Goal: Contribute content

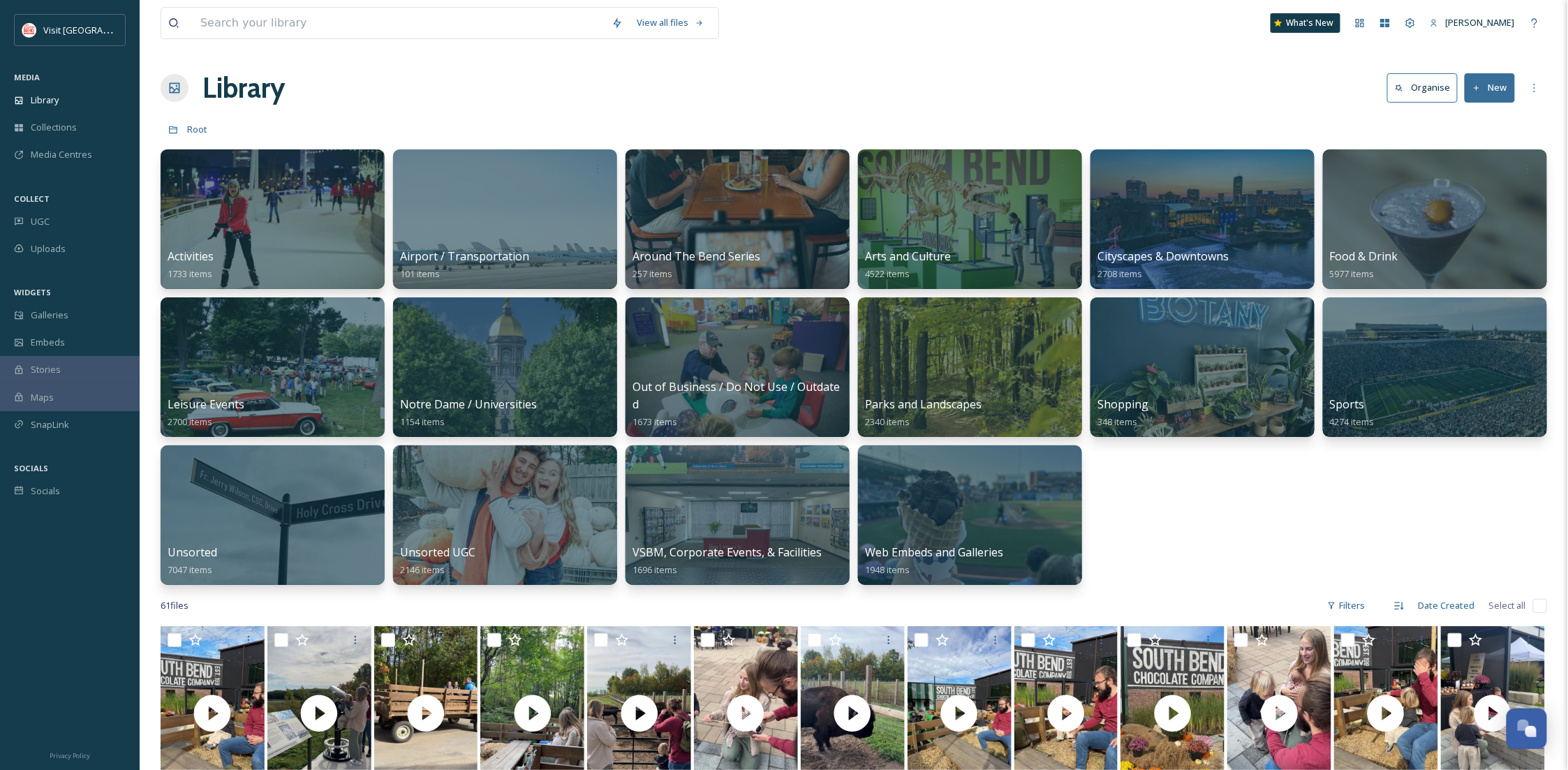
click at [1505, 92] on button "New" at bounding box center [1490, 87] width 50 height 29
click at [1486, 116] on span "File Upload" at bounding box center [1484, 120] width 46 height 13
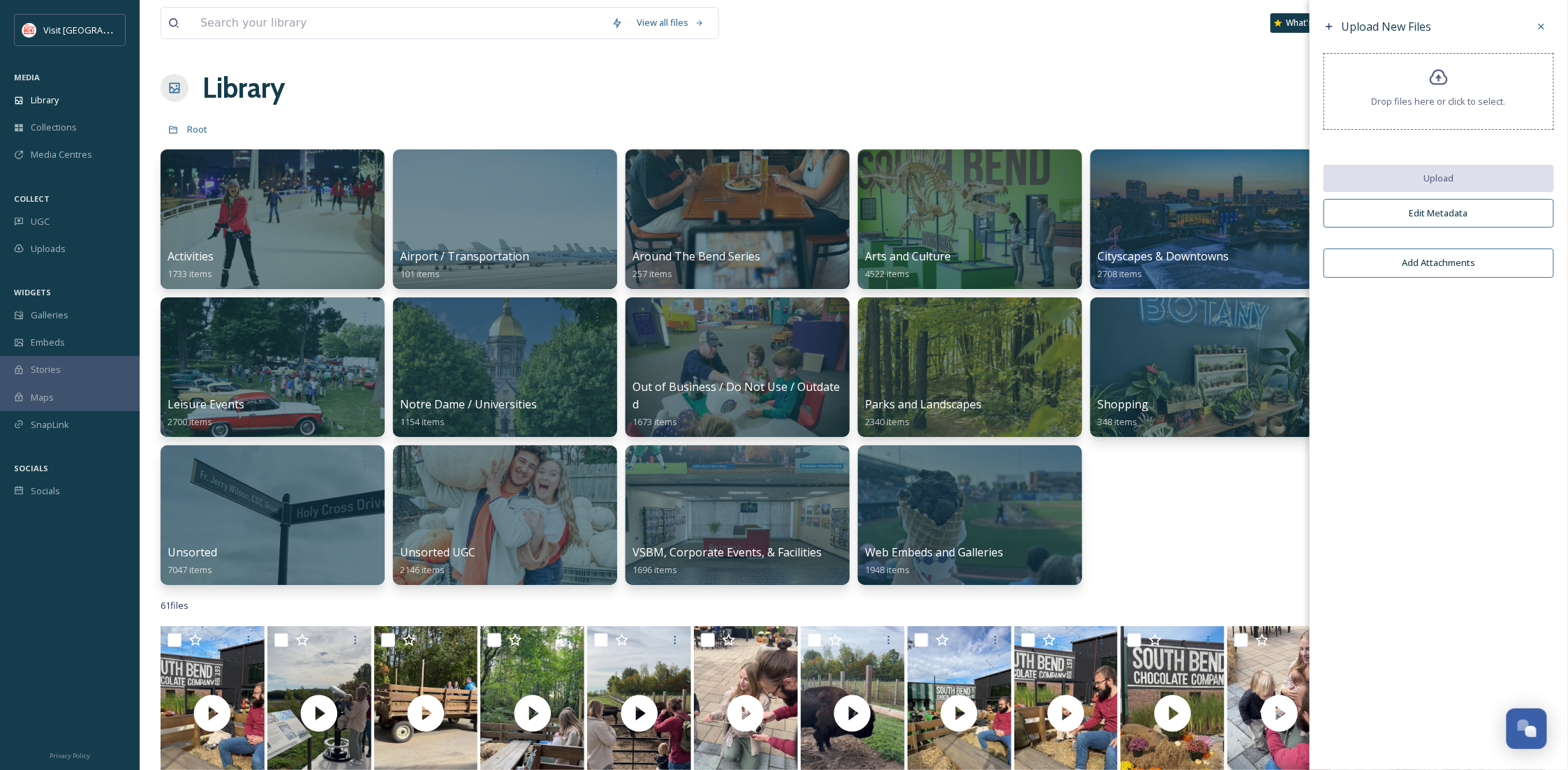
click at [1416, 86] on div "Drop files here or click to select." at bounding box center [1439, 91] width 230 height 77
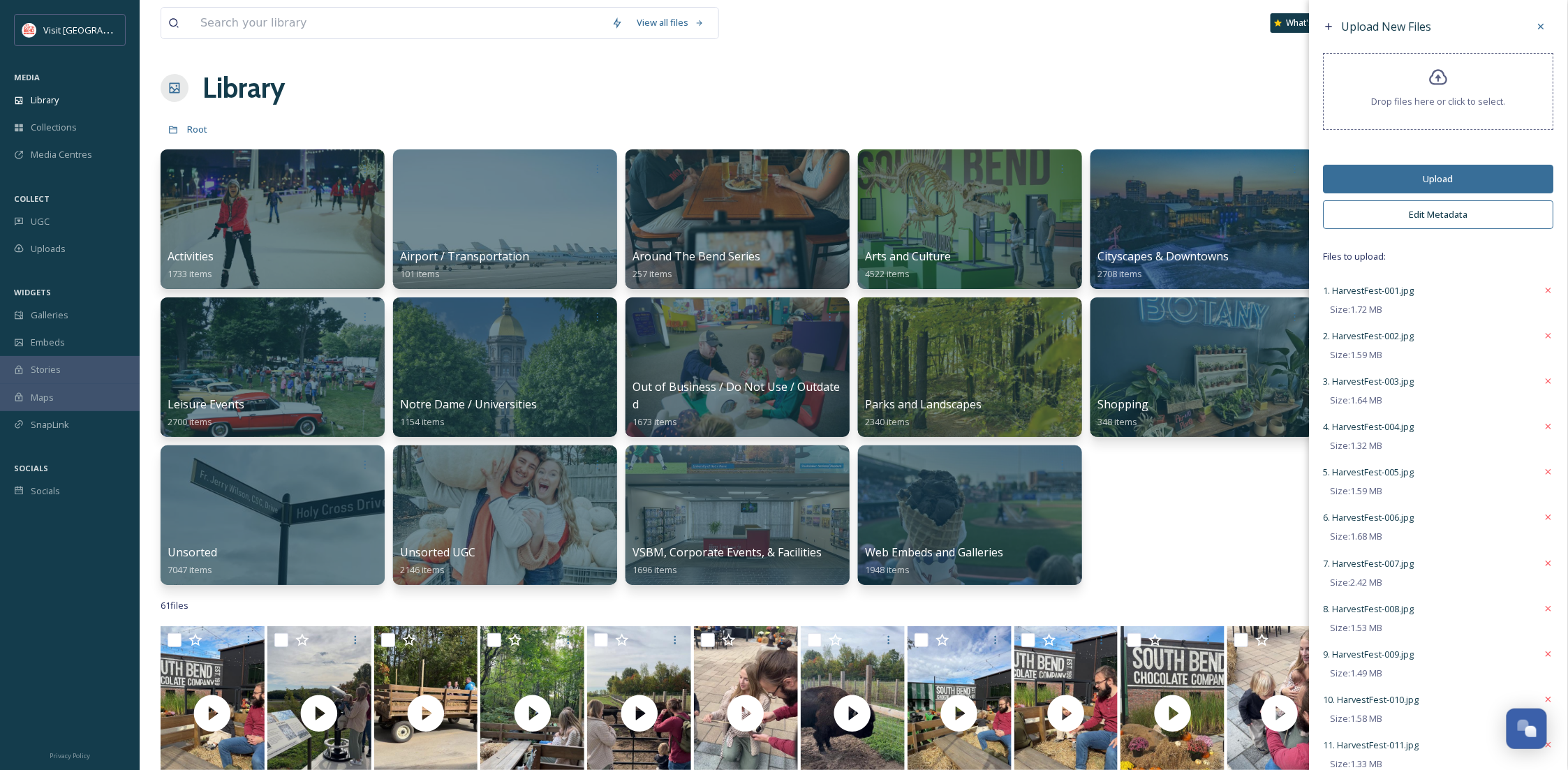
click at [1454, 180] on button "Upload" at bounding box center [1439, 179] width 230 height 29
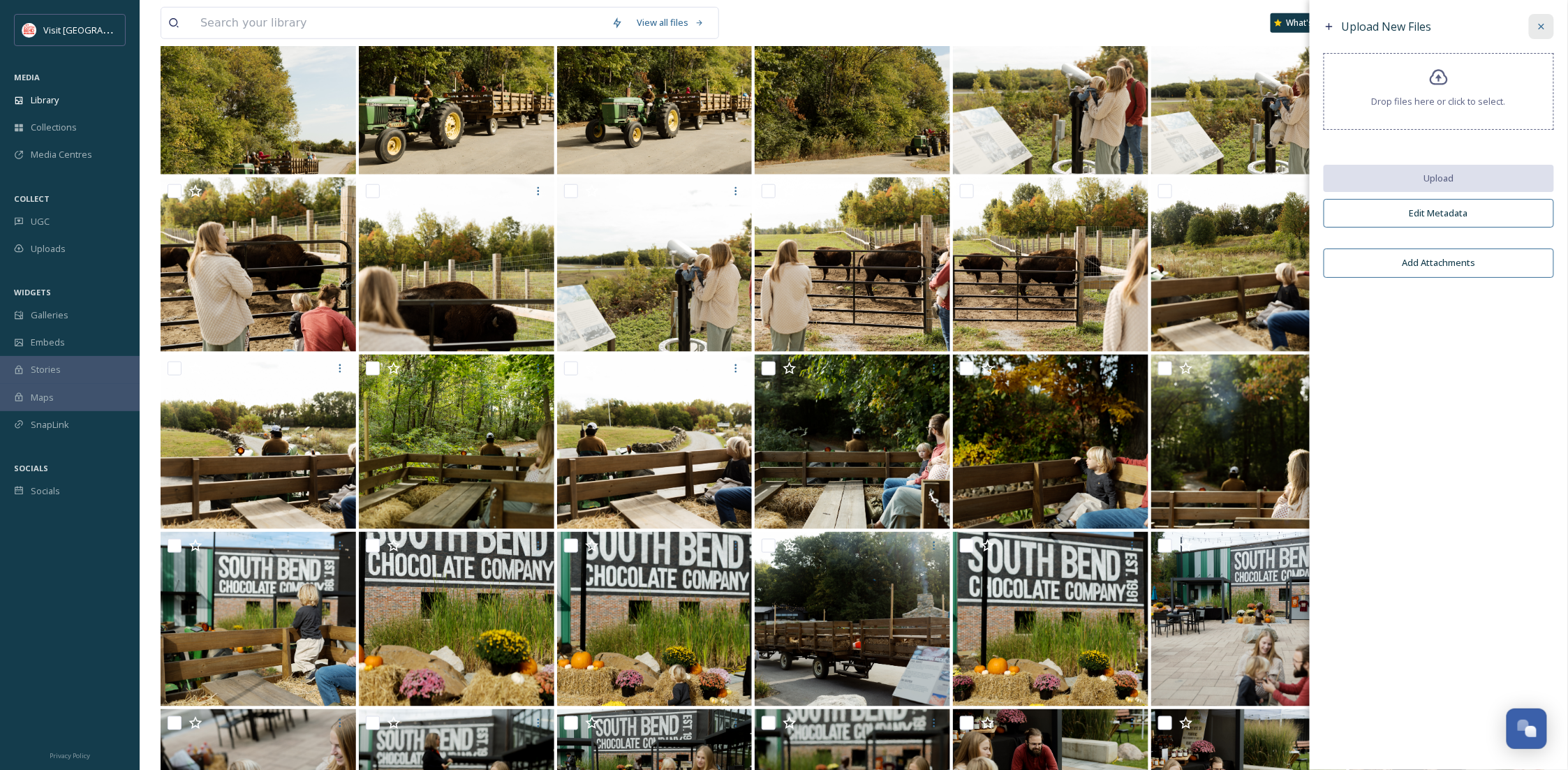
click at [1534, 31] on div at bounding box center [1542, 26] width 26 height 26
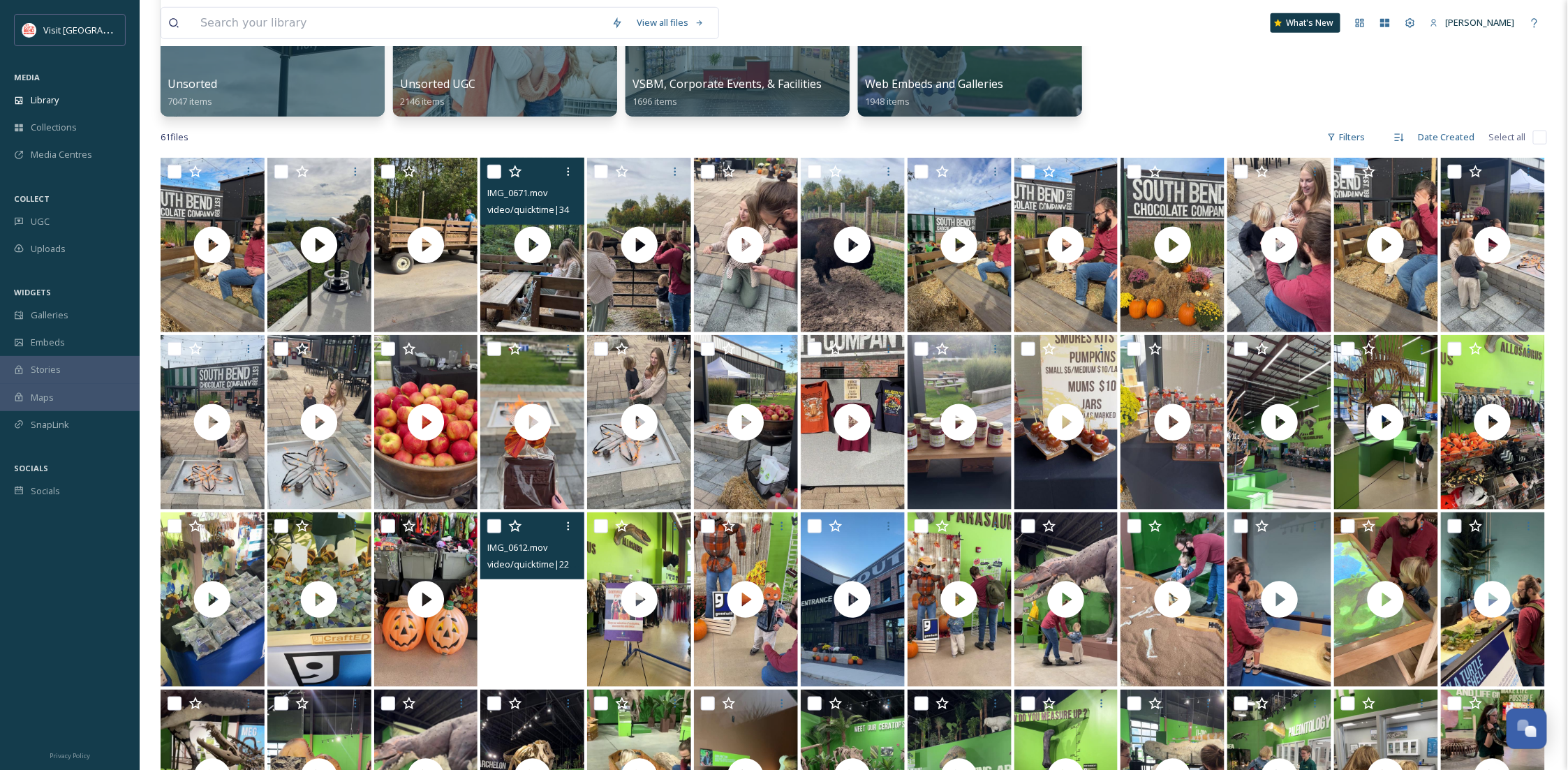
scroll to position [759, 0]
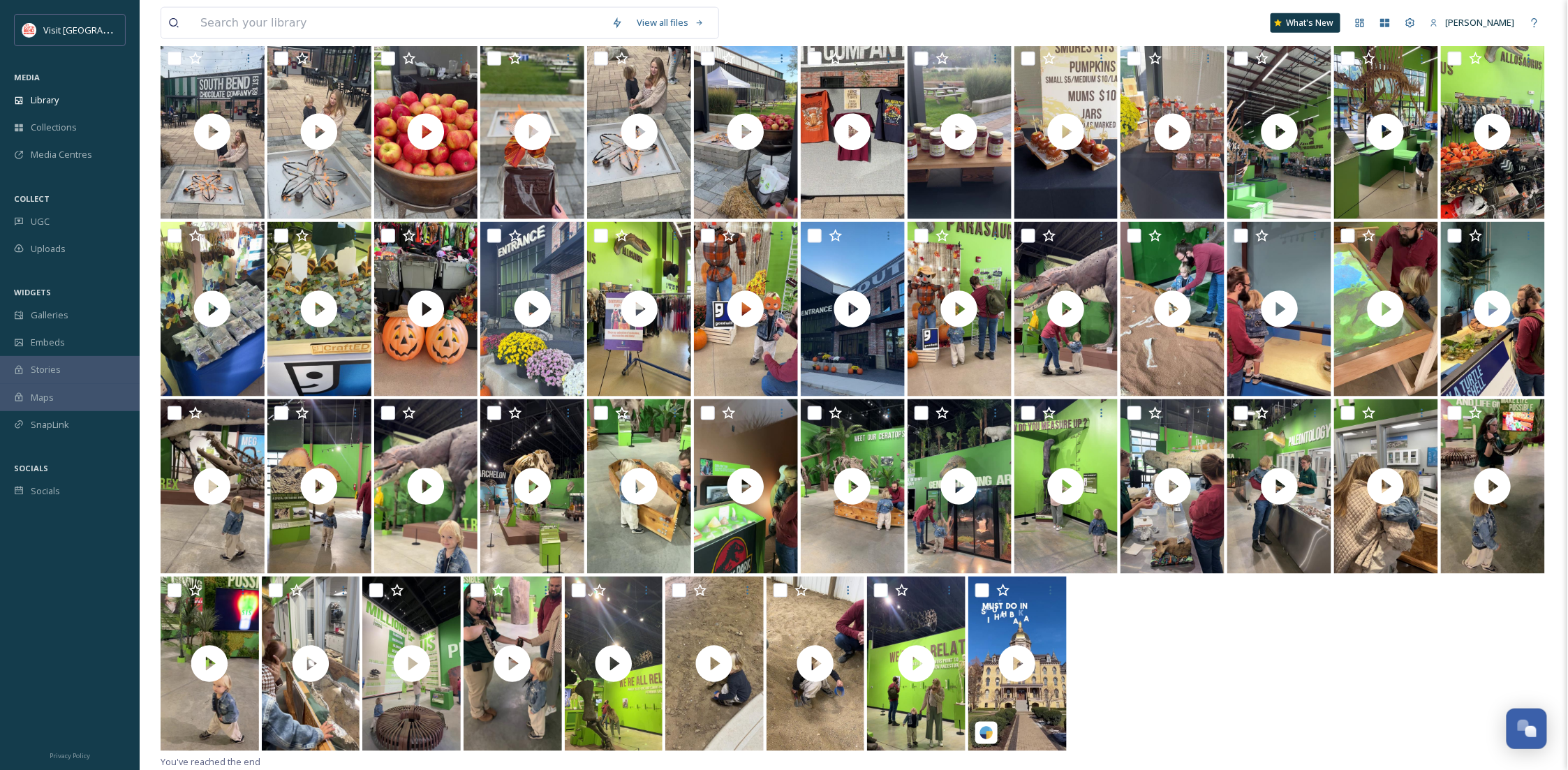
scroll to position [139, 0]
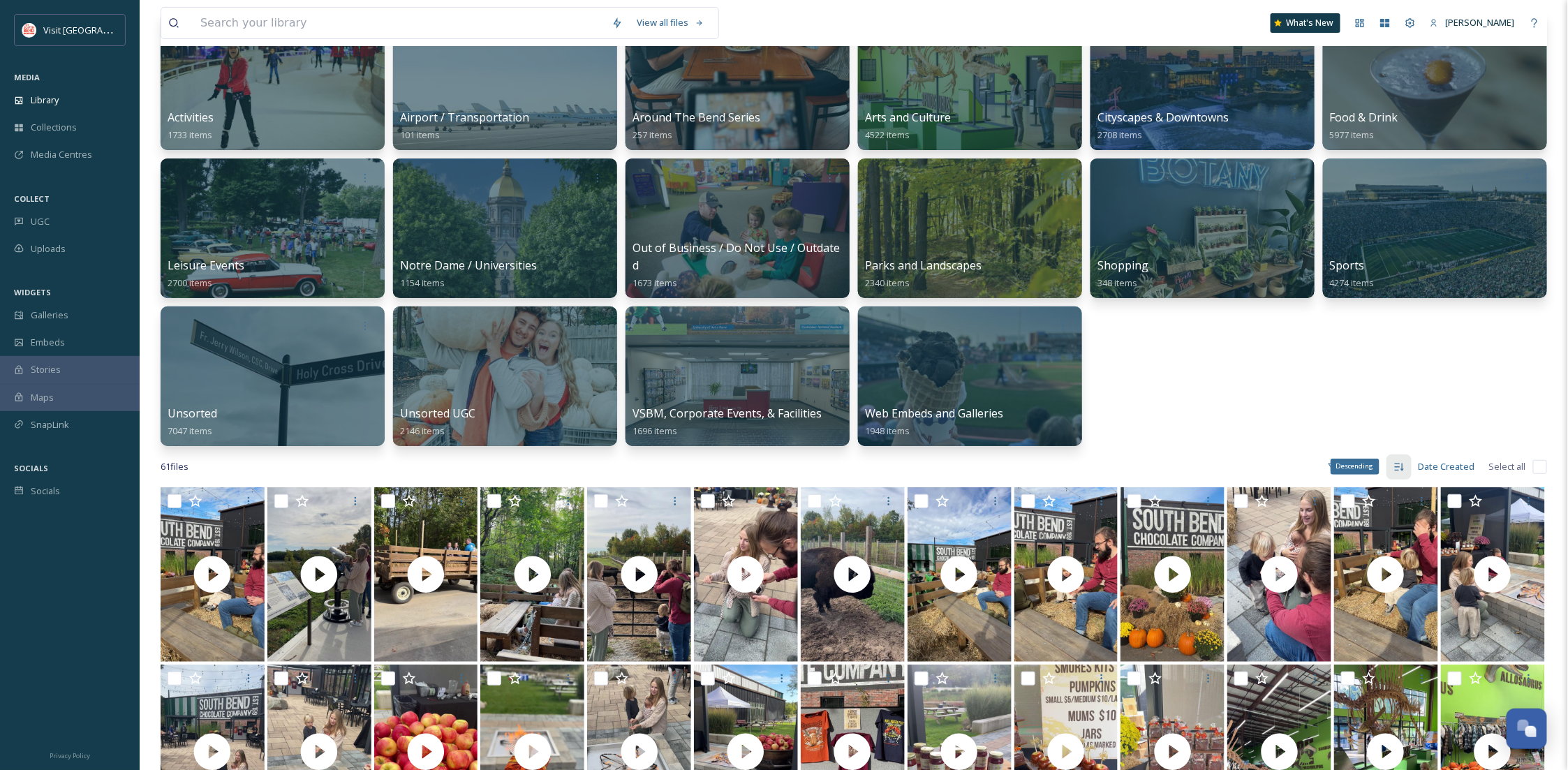
drag, startPoint x: 1389, startPoint y: 472, endPoint x: 1352, endPoint y: 471, distance: 37.0
click at [1352, 471] on div "Descending" at bounding box center [1355, 466] width 49 height 15
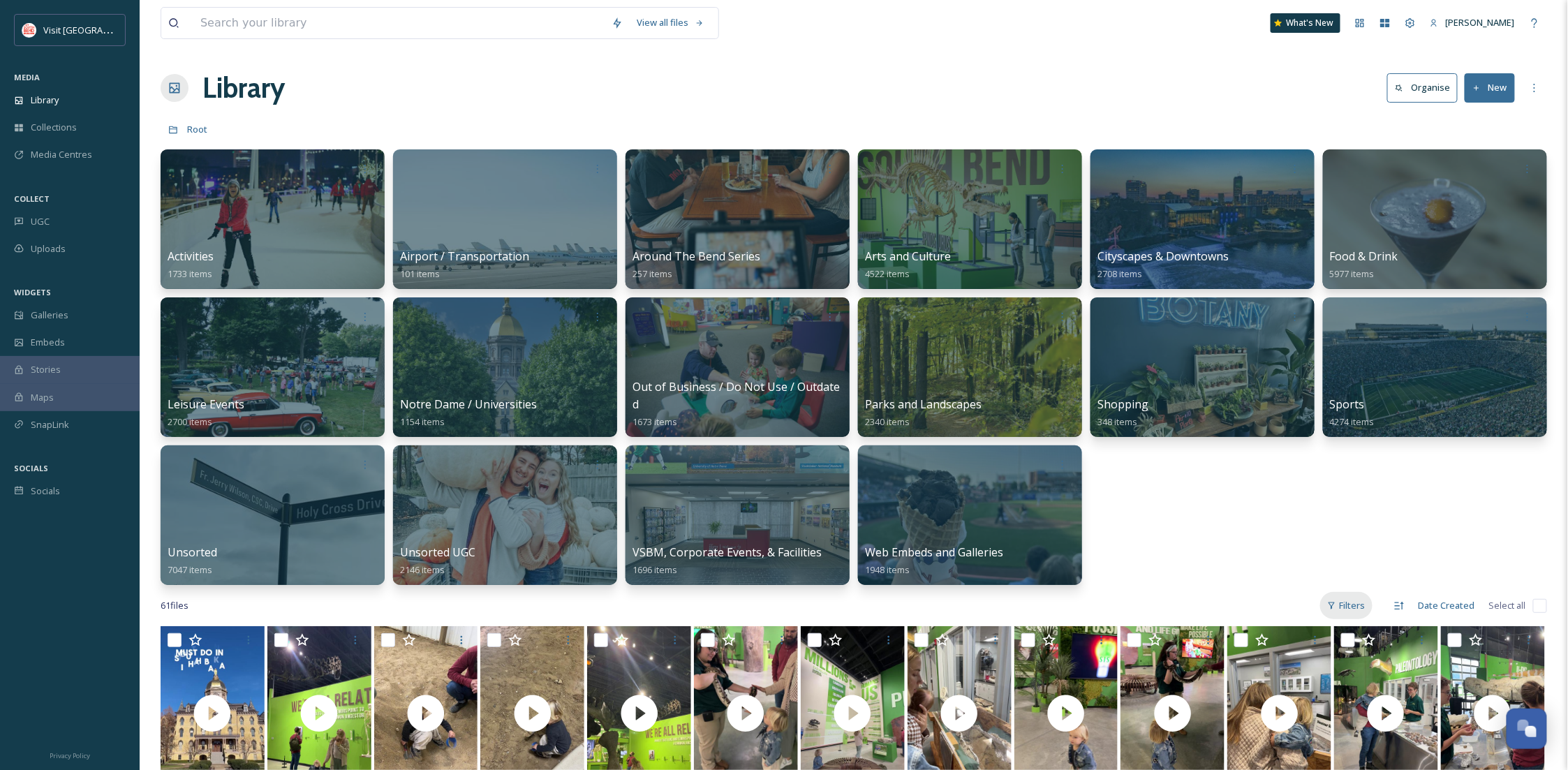
click at [1349, 600] on div "Filters" at bounding box center [1347, 605] width 53 height 27
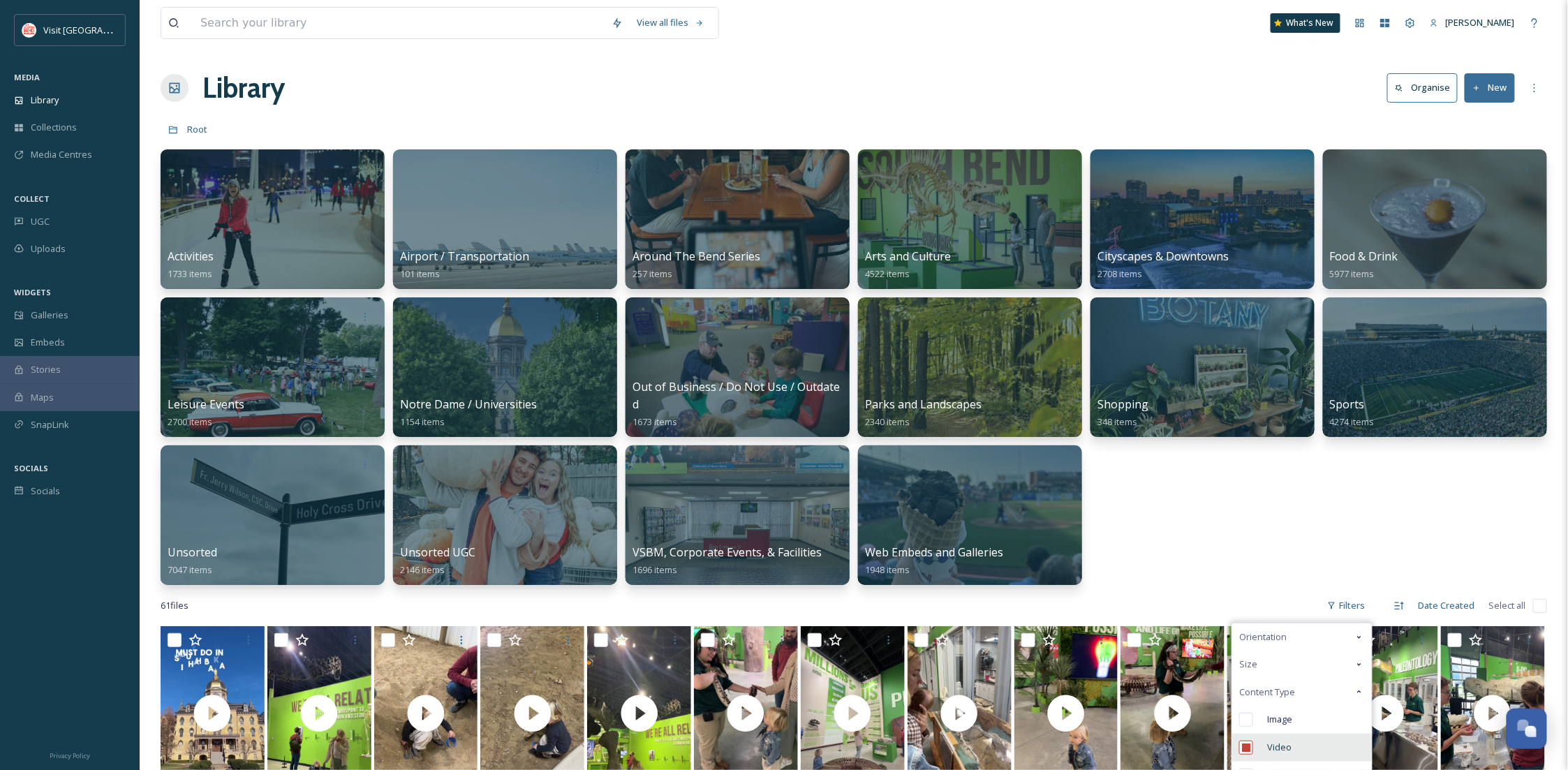
click at [1253, 754] on div at bounding box center [1246, 748] width 14 height 14
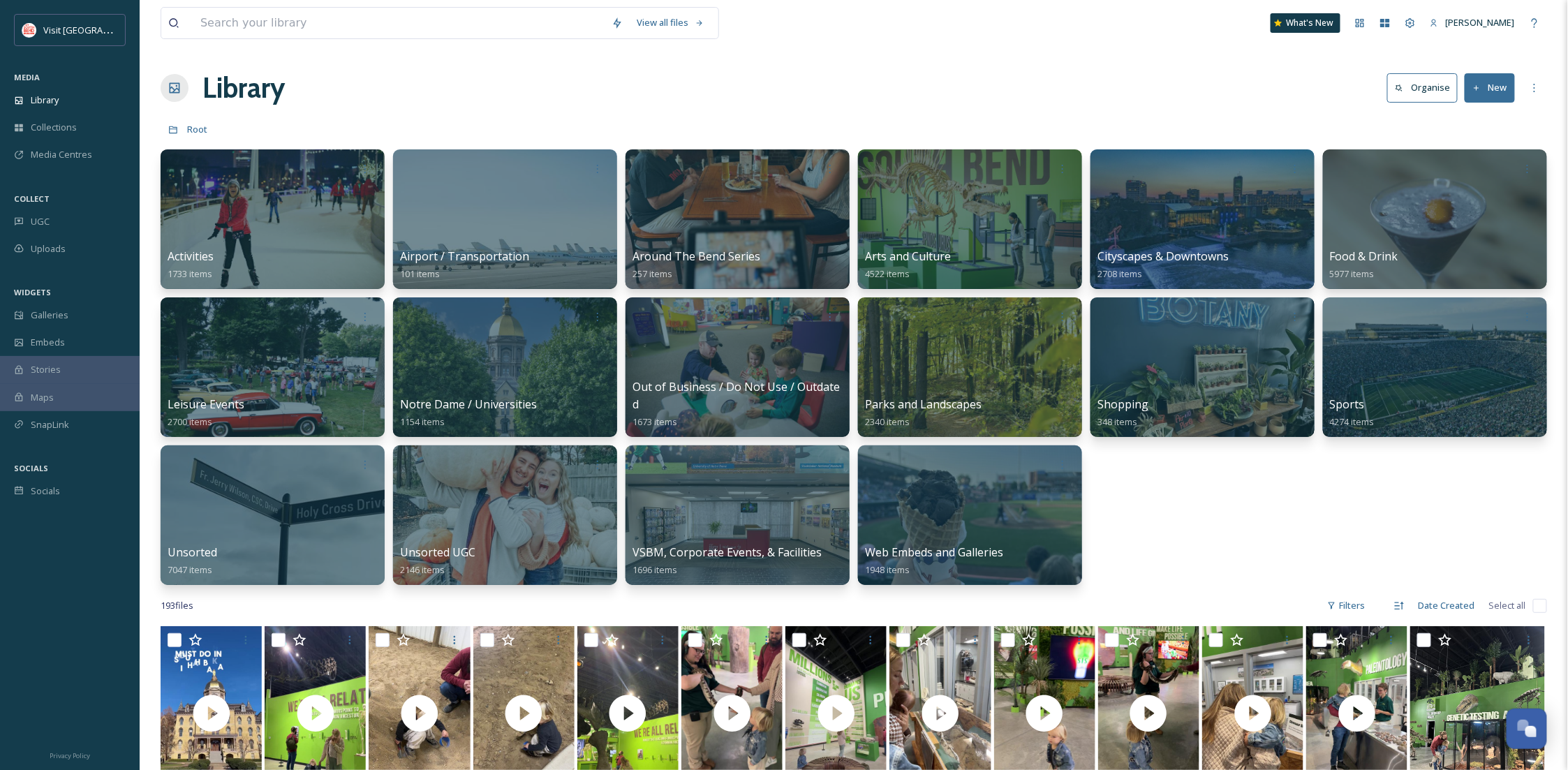
click at [46, 85] on div "MEDIA" at bounding box center [70, 77] width 140 height 18
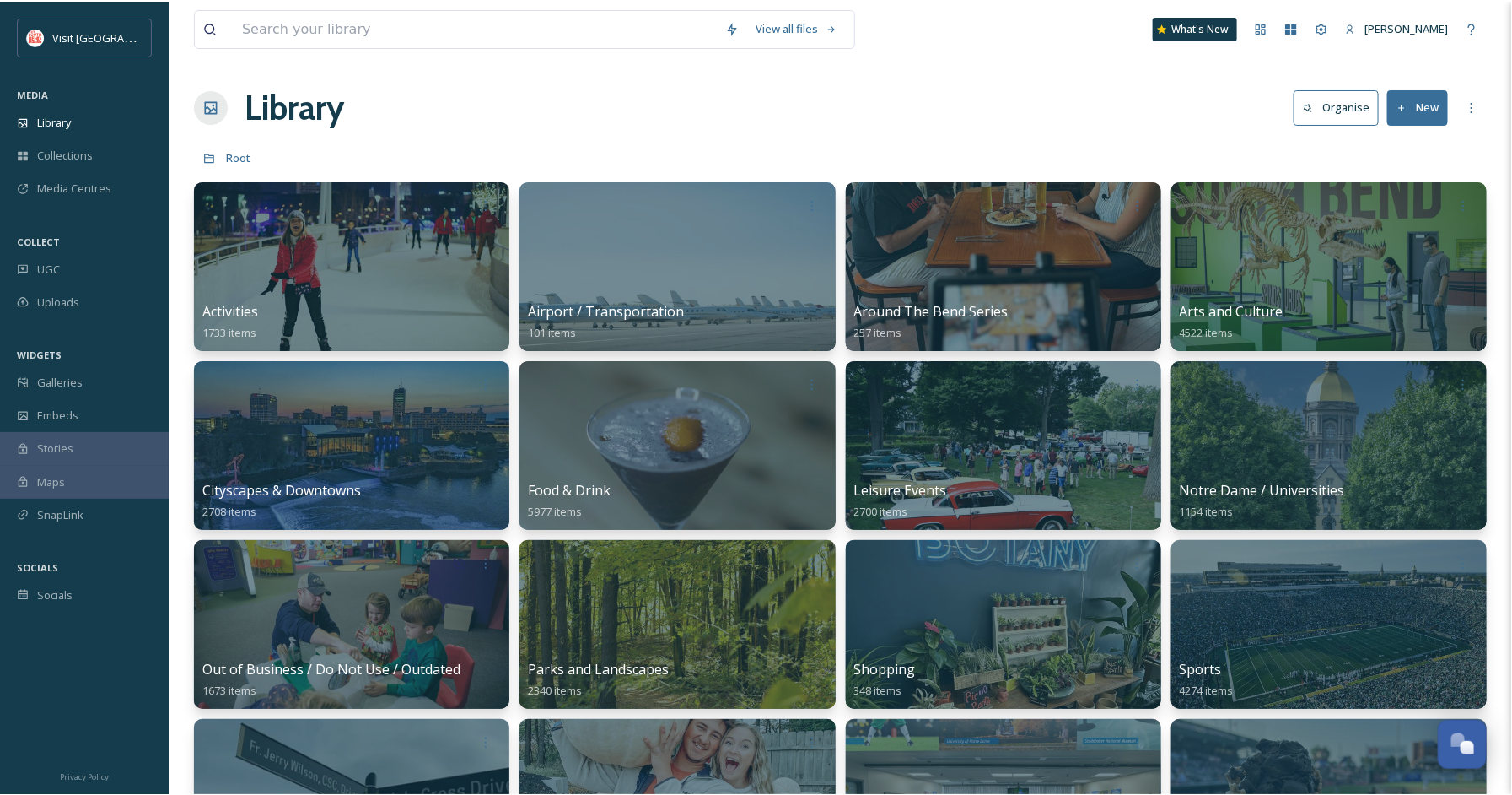
scroll to position [256, 0]
